Goal: Communication & Community: Participate in discussion

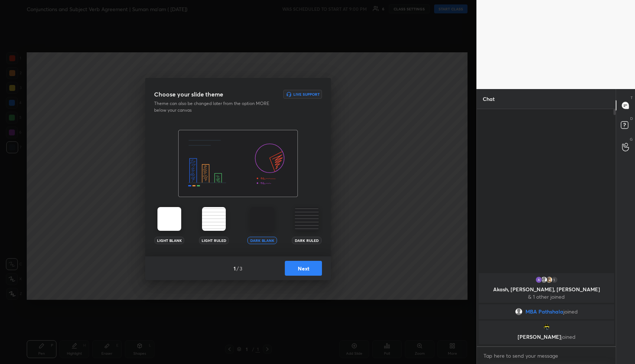
click at [310, 269] on button "Next" at bounding box center [303, 268] width 37 height 15
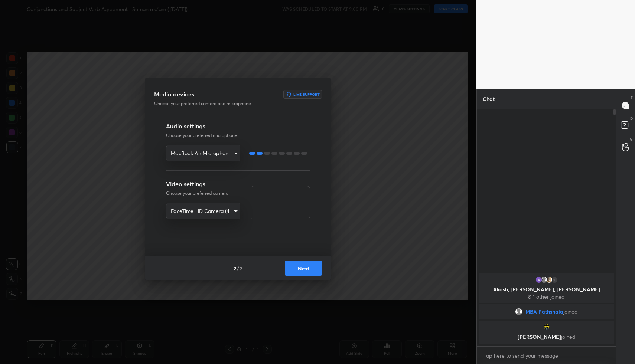
click at [310, 269] on button "Next" at bounding box center [303, 268] width 37 height 15
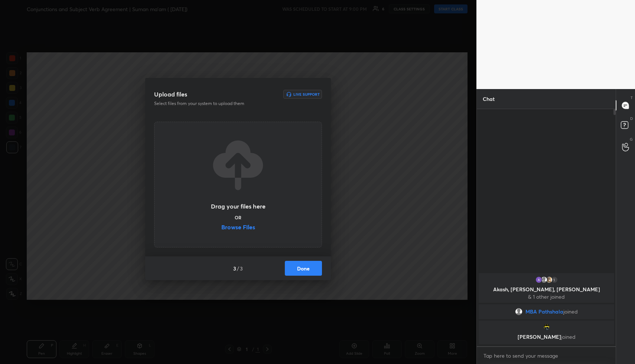
click at [310, 269] on button "Done" at bounding box center [303, 268] width 37 height 15
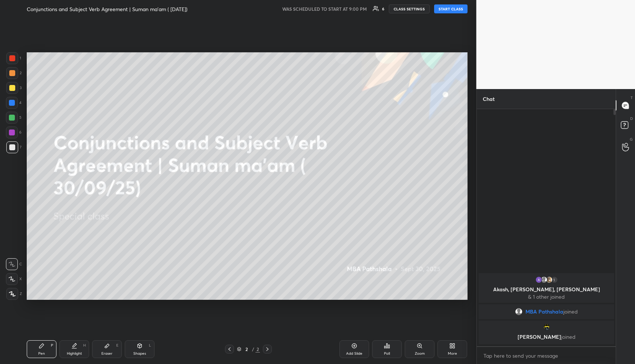
click at [451, 7] on button "START CLASS" at bounding box center [450, 8] width 33 height 9
type textarea "x"
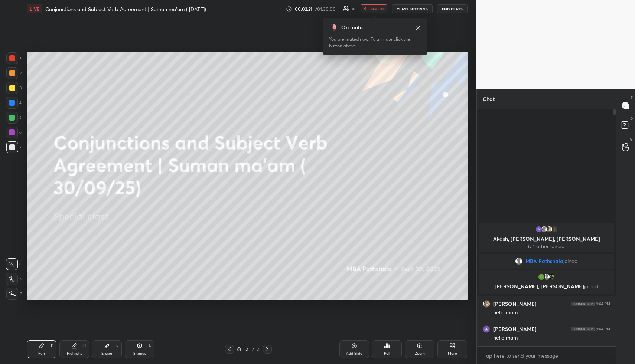
click at [376, 12] on button "unmute" at bounding box center [374, 8] width 27 height 9
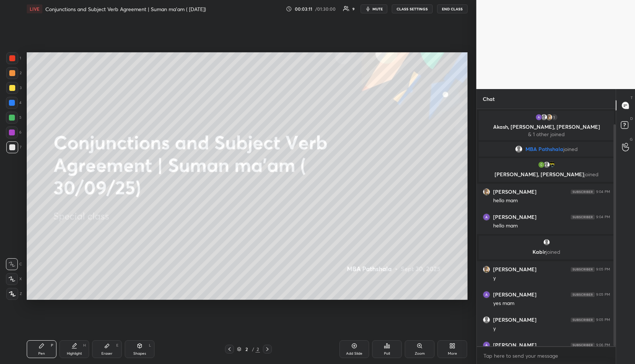
scroll to position [16, 0]
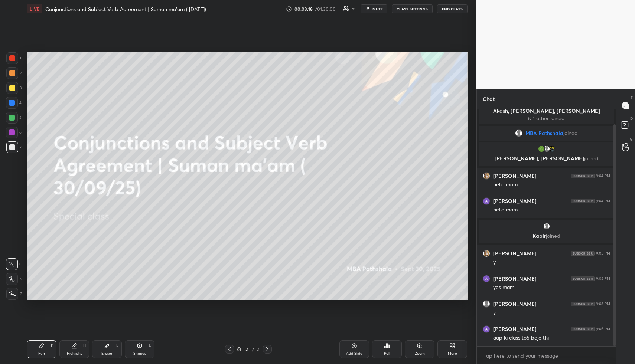
click at [14, 88] on div at bounding box center [12, 88] width 6 height 6
click at [13, 279] on icon at bounding box center [12, 279] width 6 height 4
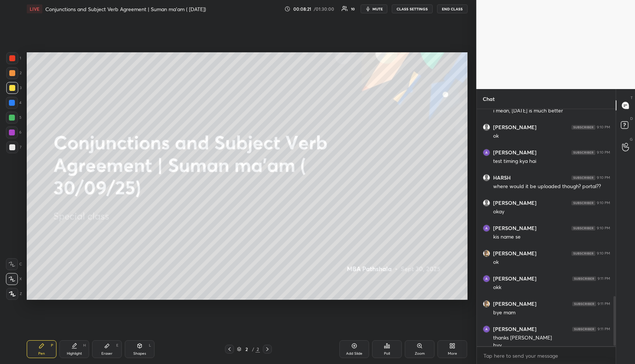
scroll to position [891, 0]
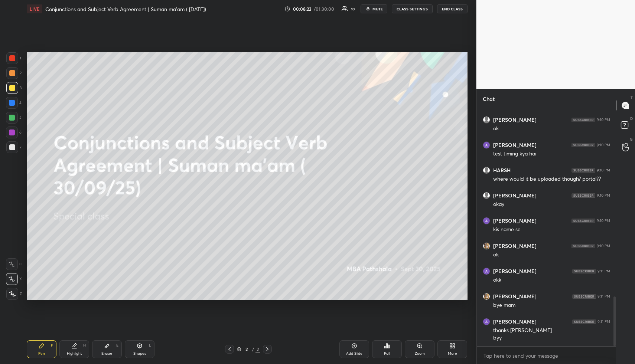
click at [453, 7] on button "END CLASS" at bounding box center [452, 8] width 30 height 9
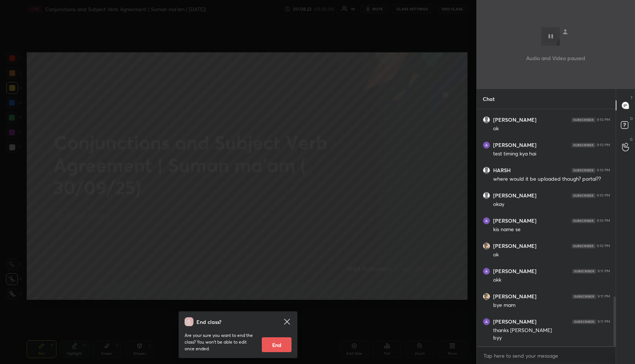
click at [279, 342] on button "End" at bounding box center [277, 345] width 30 height 15
type textarea "x"
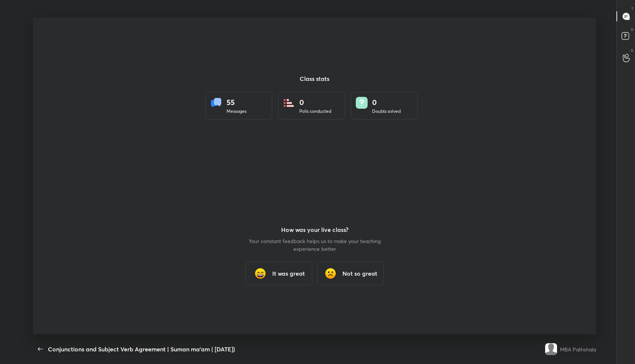
scroll to position [36823, 36511]
